Goal: Information Seeking & Learning: Learn about a topic

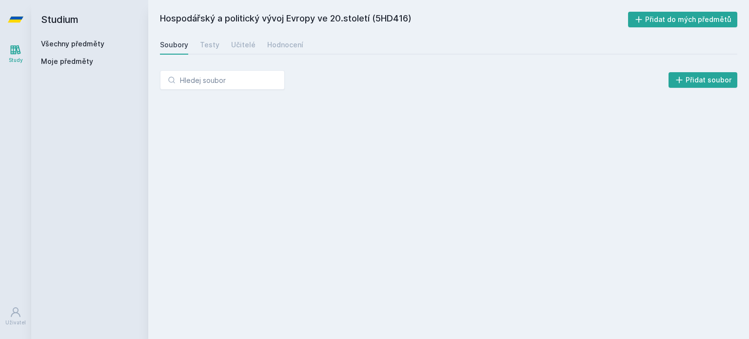
click at [65, 42] on link "Všechny předměty" at bounding box center [72, 44] width 63 height 8
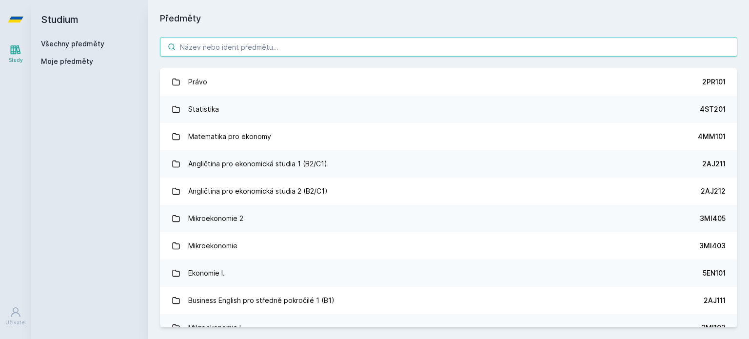
click at [232, 51] on input "search" at bounding box center [448, 47] width 577 height 20
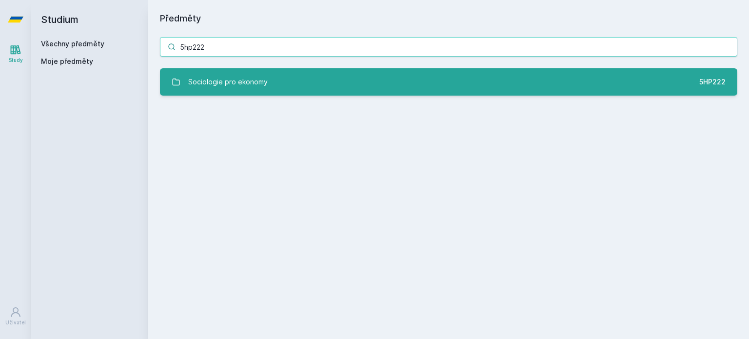
type input "5hp222"
click at [249, 74] on div "Sociologie pro ekonomy" at bounding box center [227, 82] width 79 height 20
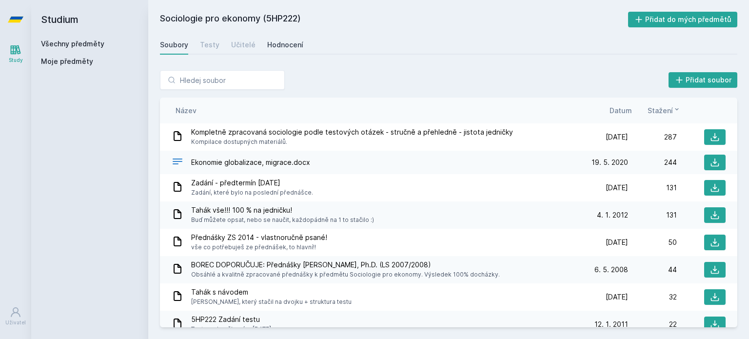
click at [284, 44] on div "Hodnocení" at bounding box center [285, 45] width 36 height 10
